Goal: Information Seeking & Learning: Learn about a topic

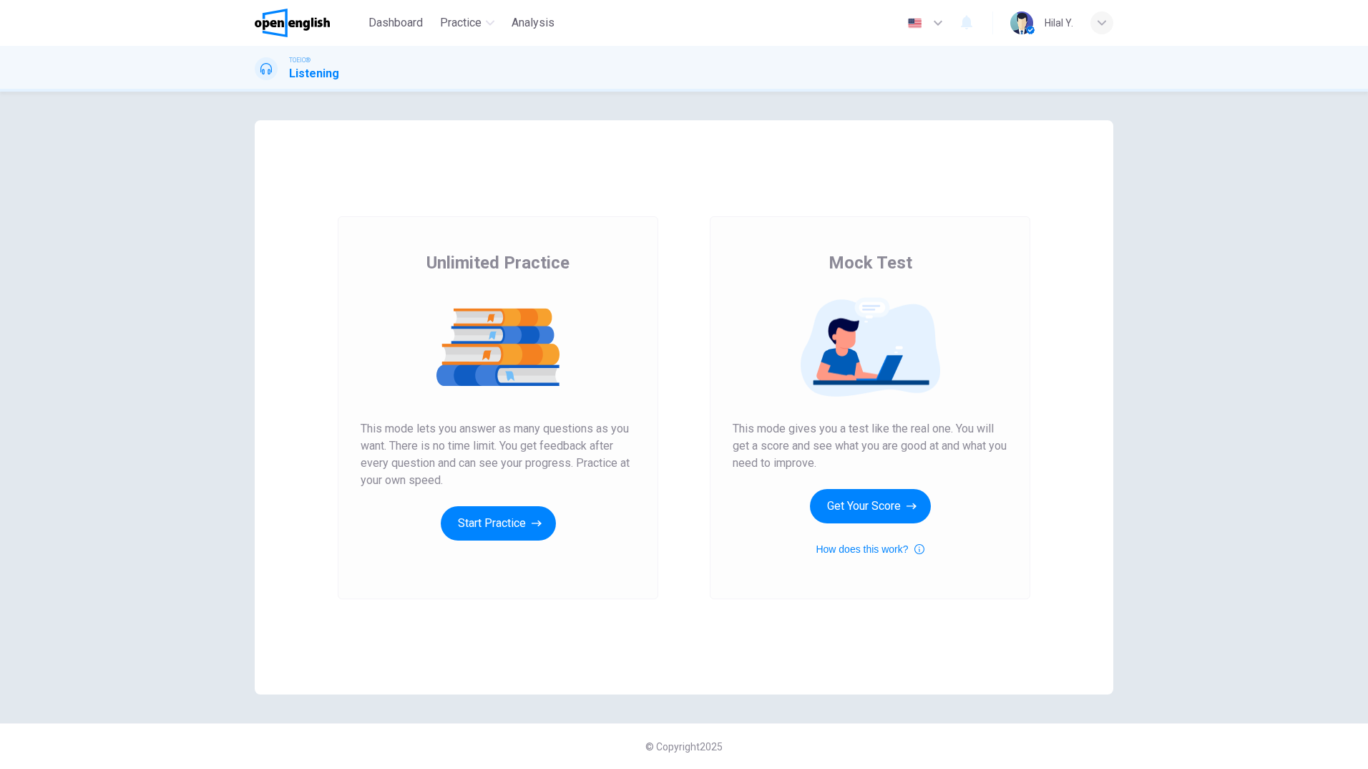
click at [515, 473] on div "Unlimited Practice This mode lets you answer as many questions as you want. The…" at bounding box center [498, 395] width 275 height 289
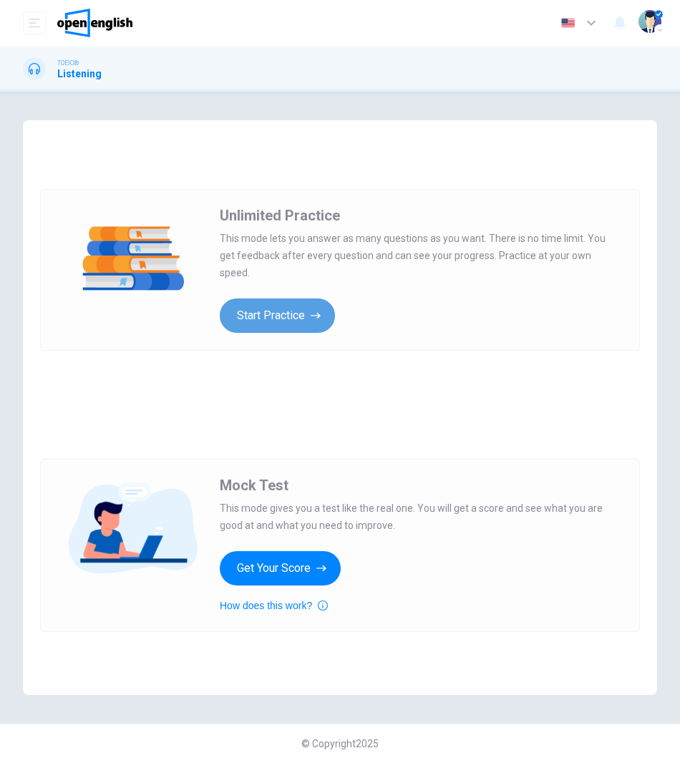
click at [281, 316] on button "Start Practice" at bounding box center [277, 315] width 115 height 34
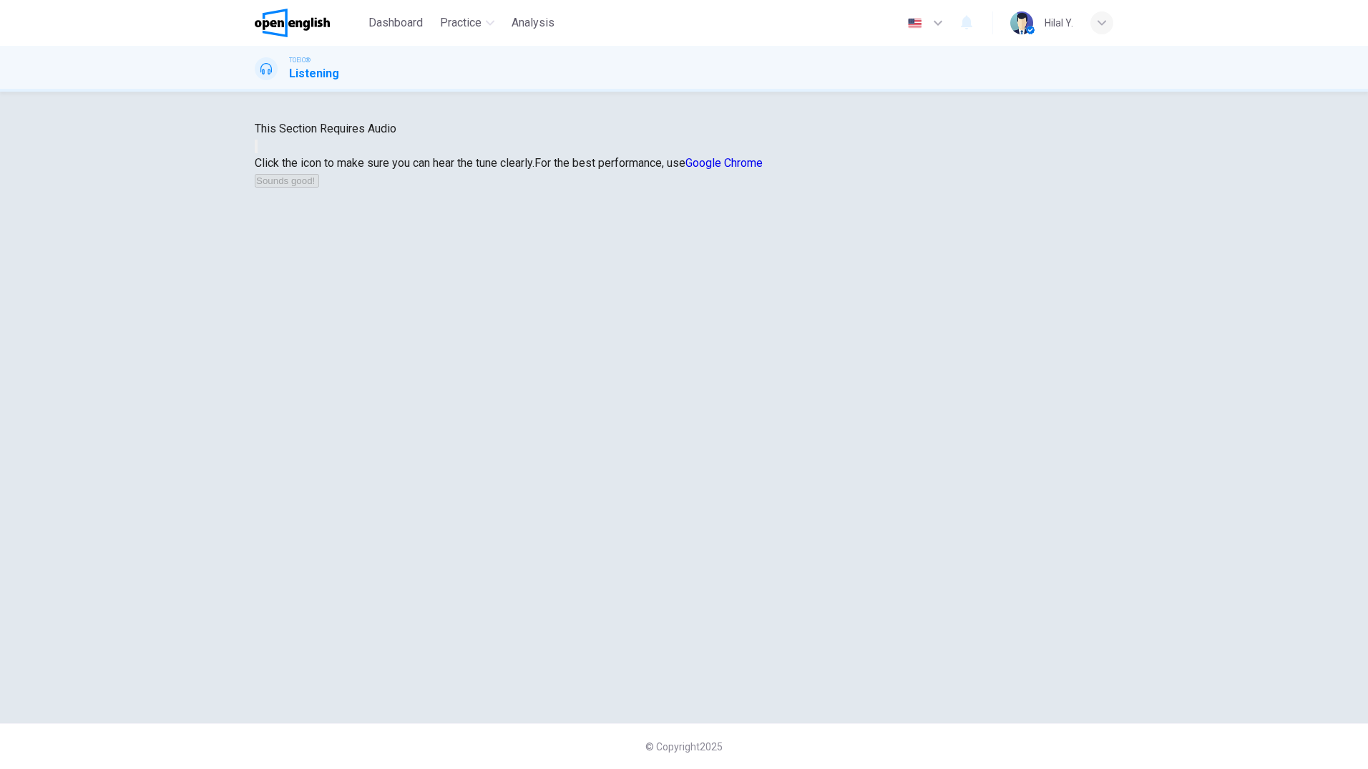
click at [273, 165] on icon "button" at bounding box center [264, 158] width 17 height 13
click at [319, 187] on button "Sounds good!" at bounding box center [287, 181] width 64 height 14
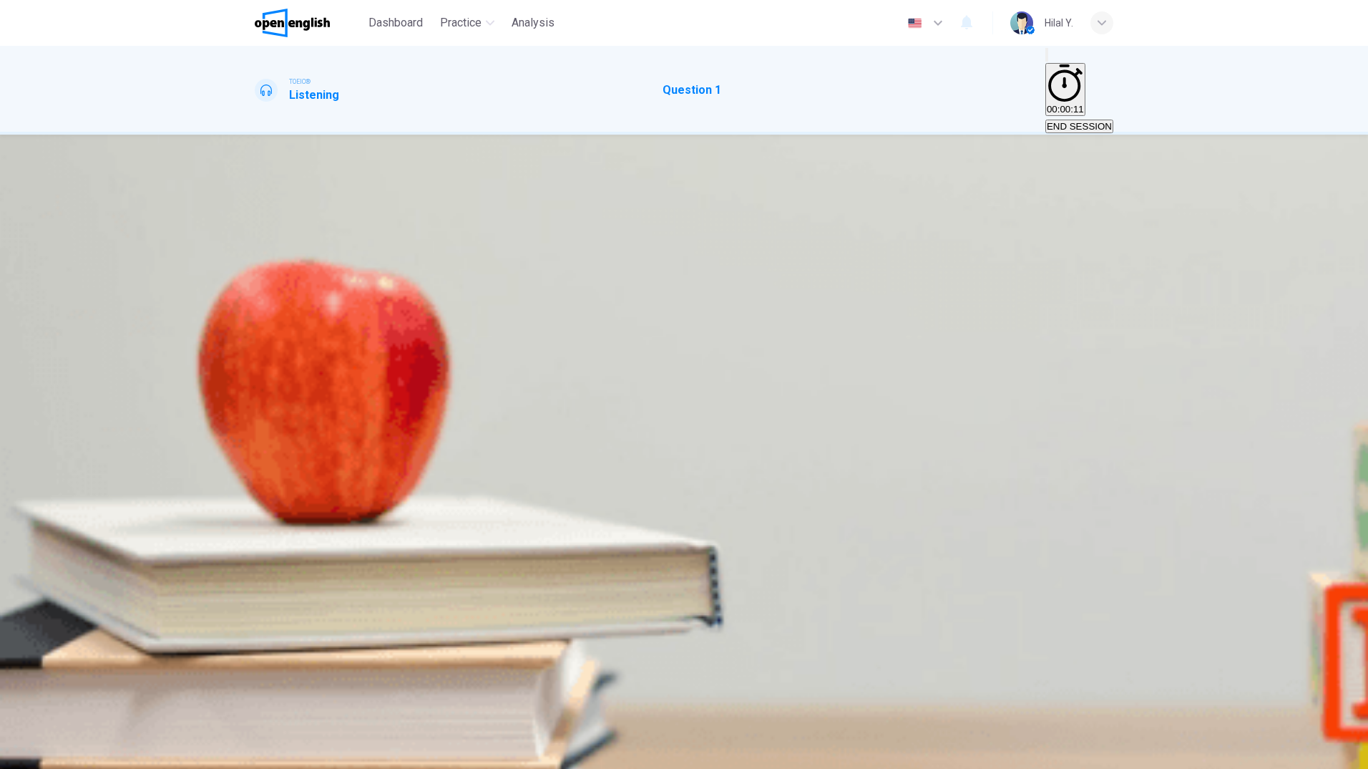
drag, startPoint x: 886, startPoint y: 162, endPoint x: 956, endPoint y: 163, distance: 70.1
click at [956, 180] on h4 "1. Listen to the audio clip, then [PERSON_NAME] your answer." at bounding box center [684, 188] width 859 height 17
drag, startPoint x: 751, startPoint y: 262, endPoint x: 725, endPoint y: 297, distance: 43.5
click at [736, 232] on div "A B C" at bounding box center [684, 223] width 859 height 17
click at [273, 230] on button "B" at bounding box center [268, 224] width 9 height 14
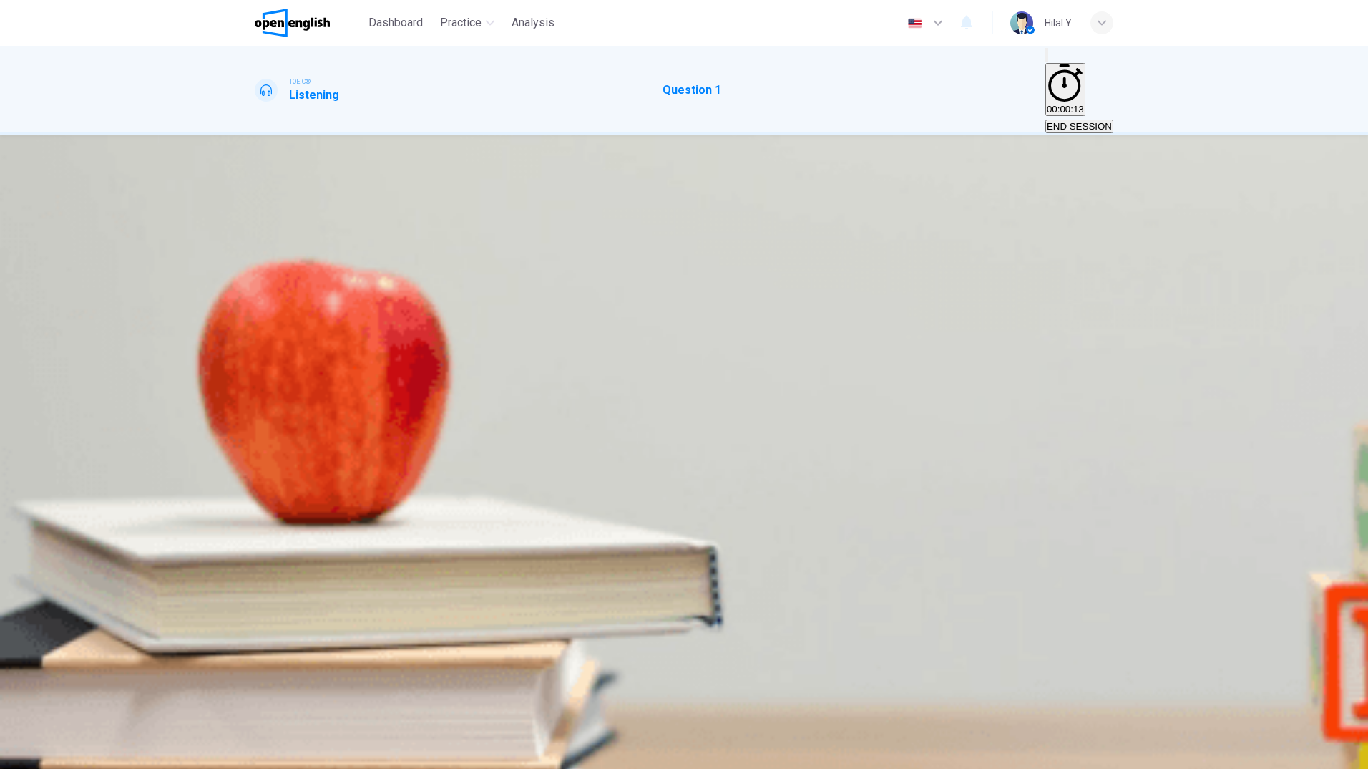
click at [283, 230] on button "C" at bounding box center [278, 224] width 10 height 14
click at [273, 230] on button "B" at bounding box center [268, 224] width 9 height 14
drag, startPoint x: 680, startPoint y: 237, endPoint x: 693, endPoint y: 268, distance: 33.6
click at [264, 230] on button "A" at bounding box center [259, 224] width 9 height 14
click at [256, 261] on icon "button" at bounding box center [256, 261] width 0 height 0
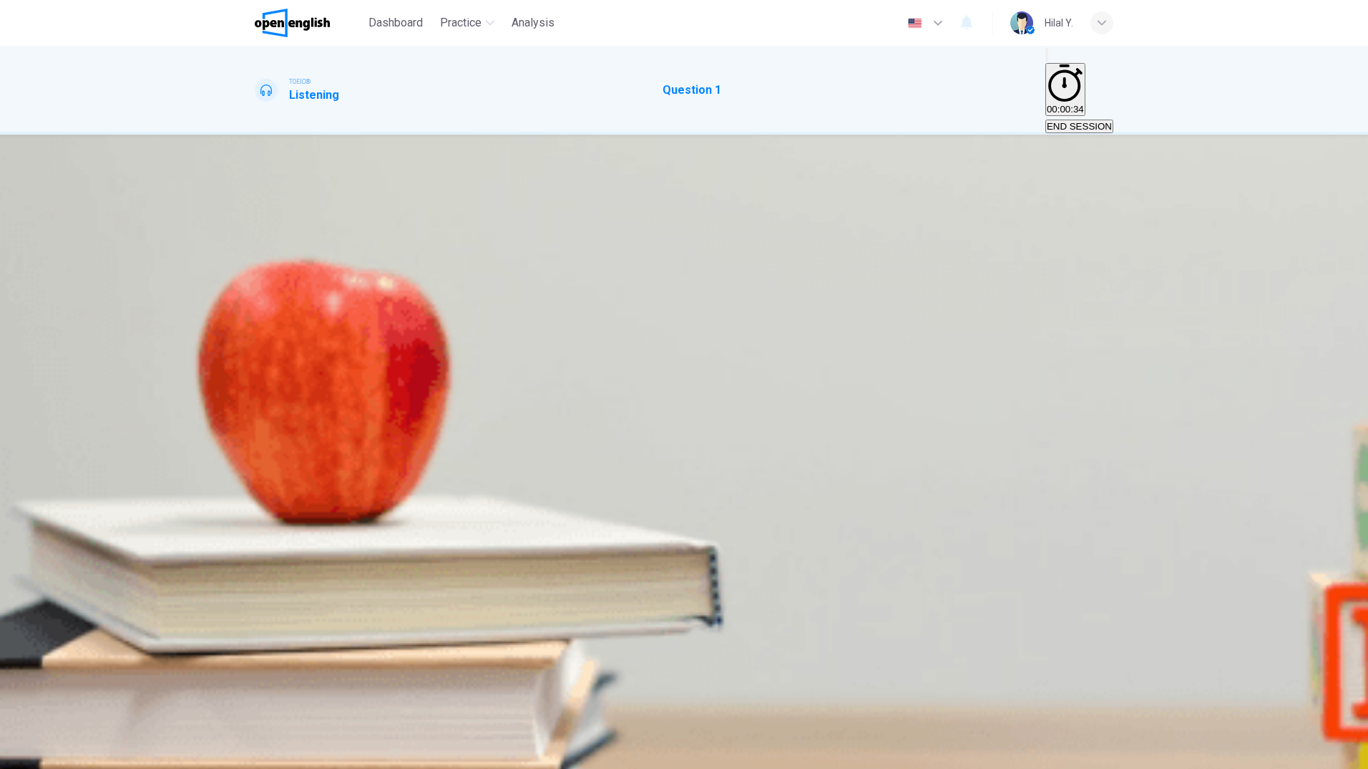
click at [256, 298] on icon "Click to see the audio transcription" at bounding box center [256, 298] width 0 height 0
type input "*"
drag, startPoint x: 643, startPoint y: 395, endPoint x: 610, endPoint y: 395, distance: 32.9
drag, startPoint x: 781, startPoint y: 346, endPoint x: 676, endPoint y: 344, distance: 105.2
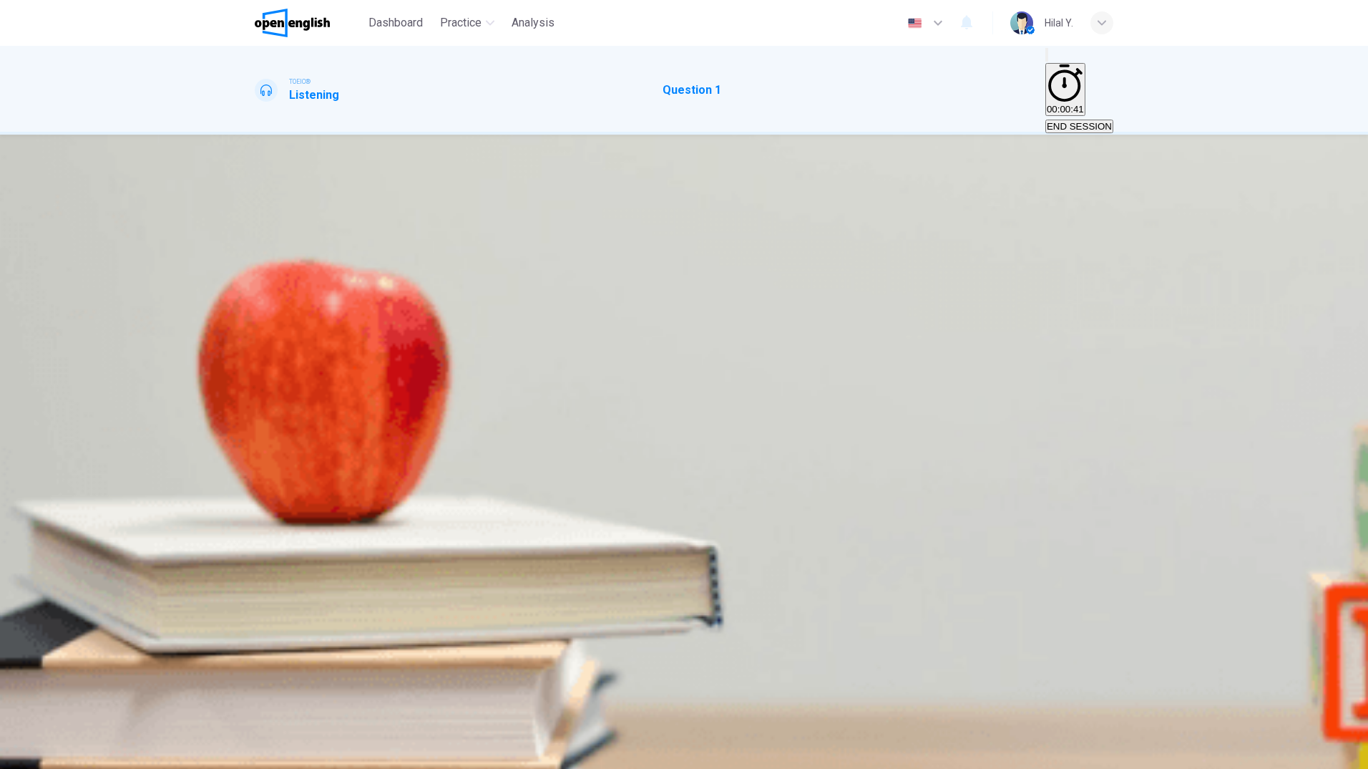
click at [273, 230] on button "B" at bounding box center [268, 224] width 9 height 14
click at [70, 755] on span "SUBMIT" at bounding box center [52, 760] width 36 height 11
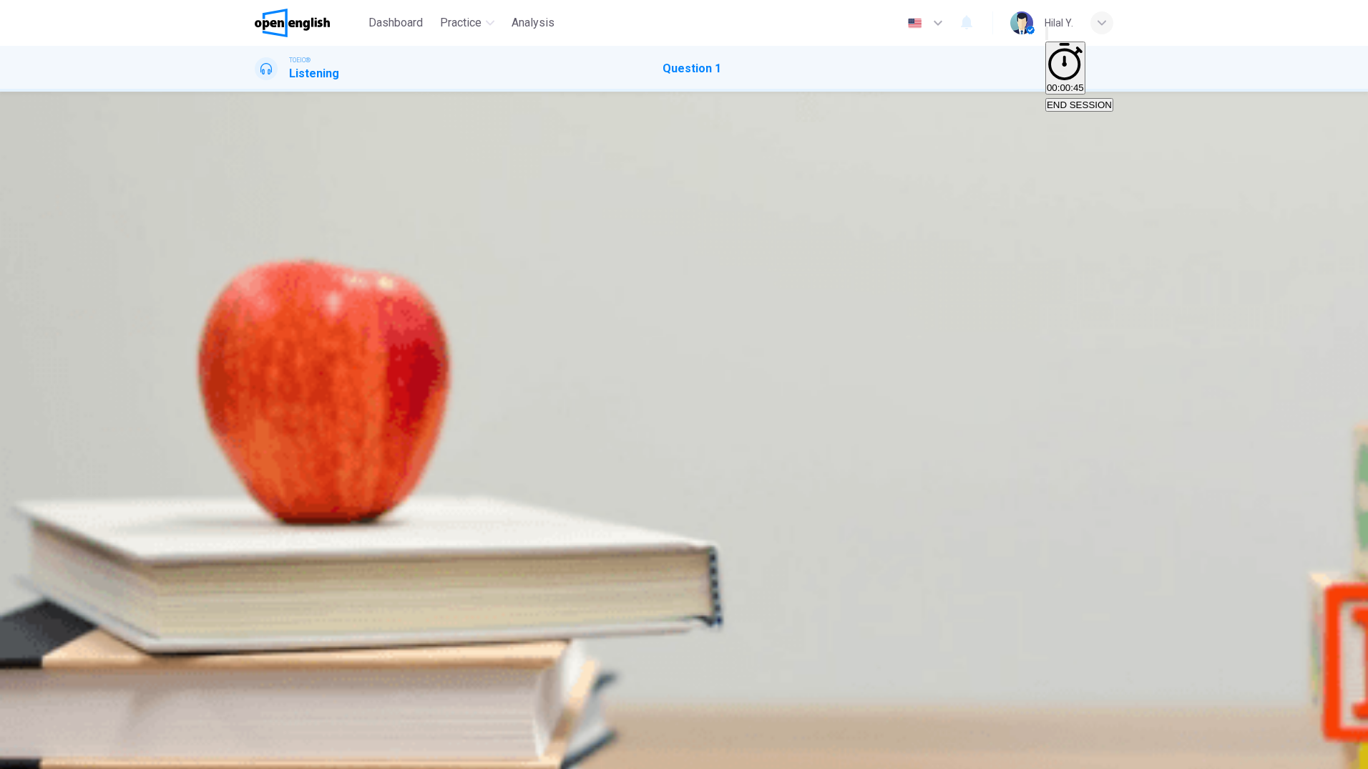
click at [764, 189] on div "1. Listen to the audio clip, then [PERSON_NAME] your answer. Listen to the audi…" at bounding box center [684, 163] width 859 height 52
